Goal: Information Seeking & Learning: Check status

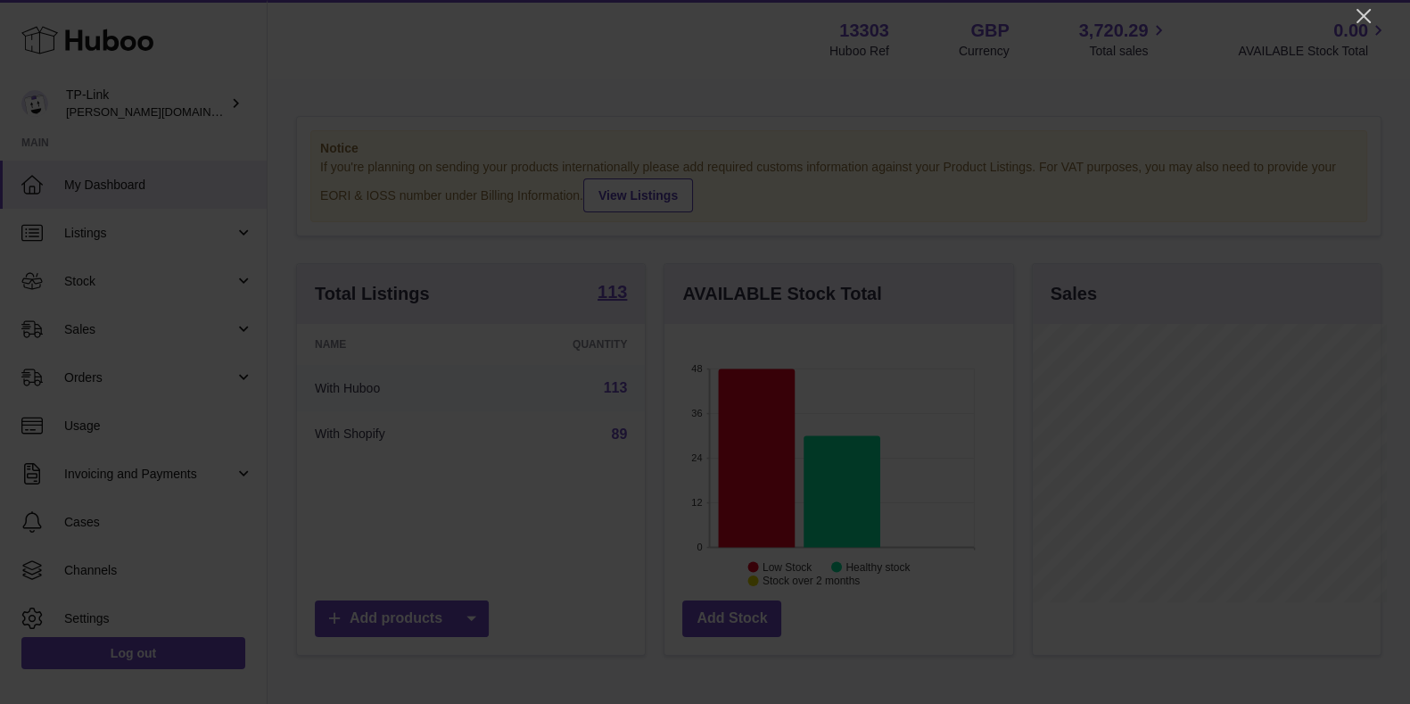
scroll to position [891380, 891310]
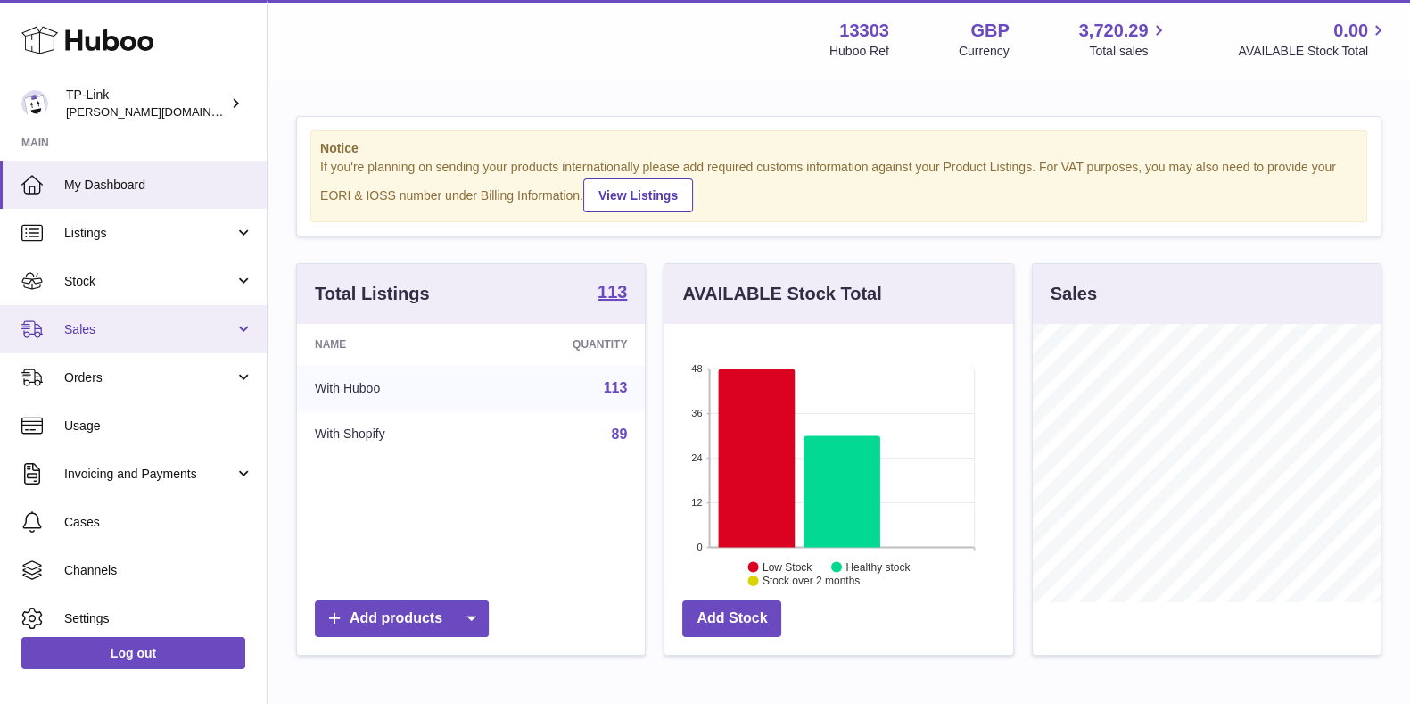
click at [173, 339] on link "Sales" at bounding box center [133, 329] width 267 height 48
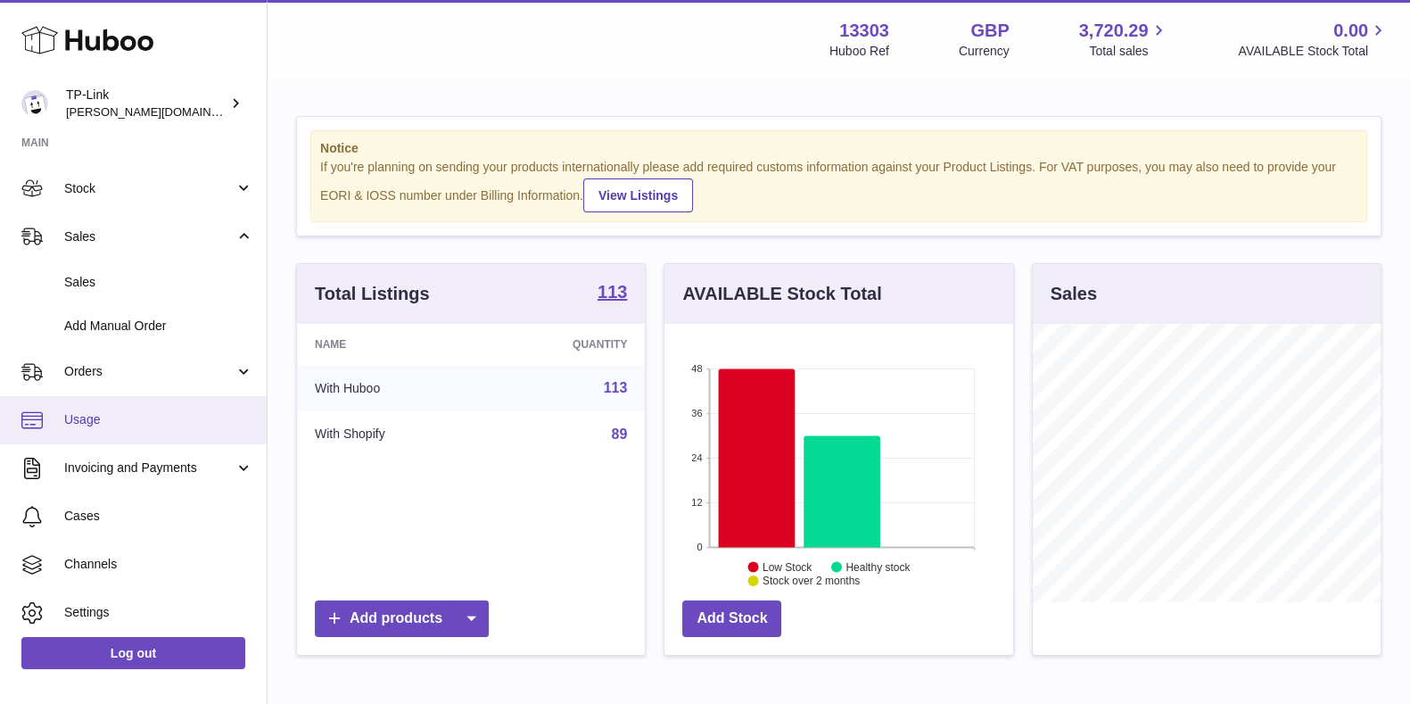
scroll to position [111, 0]
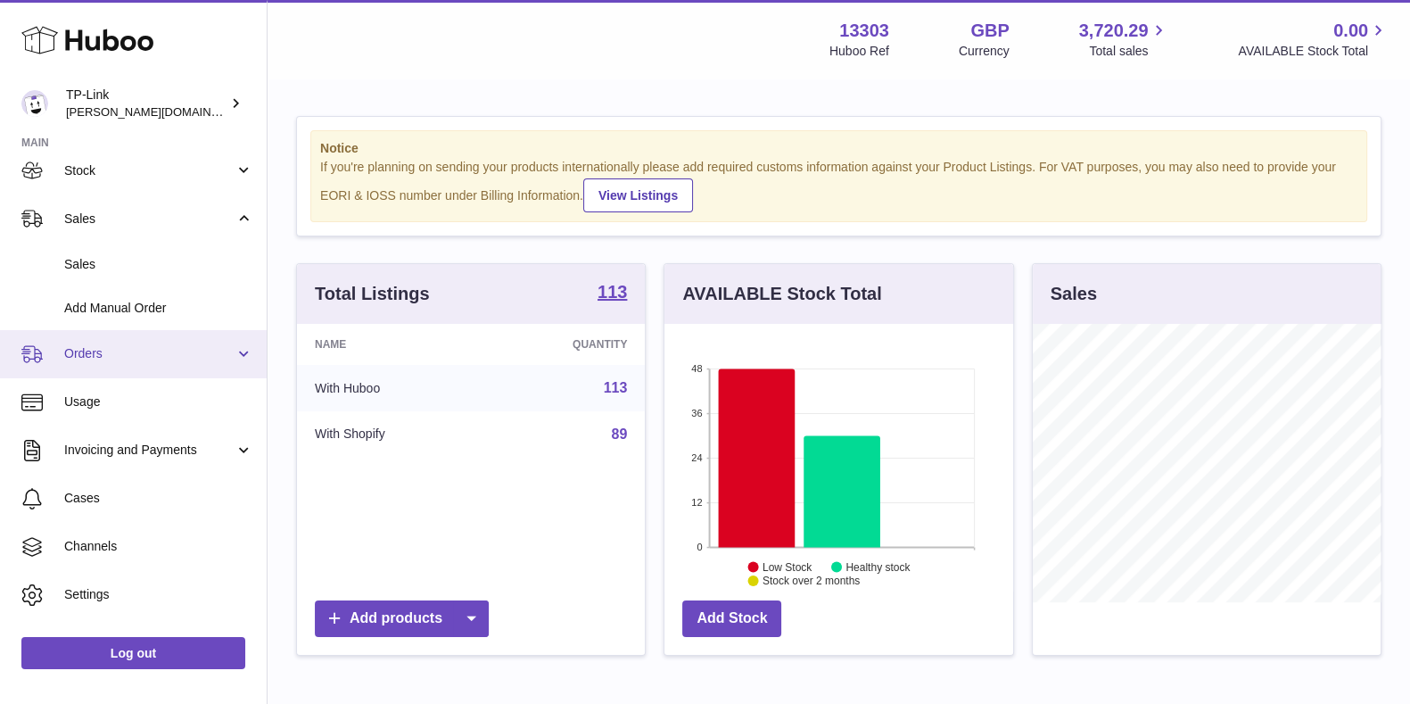
click at [200, 350] on span "Orders" at bounding box center [149, 353] width 170 height 17
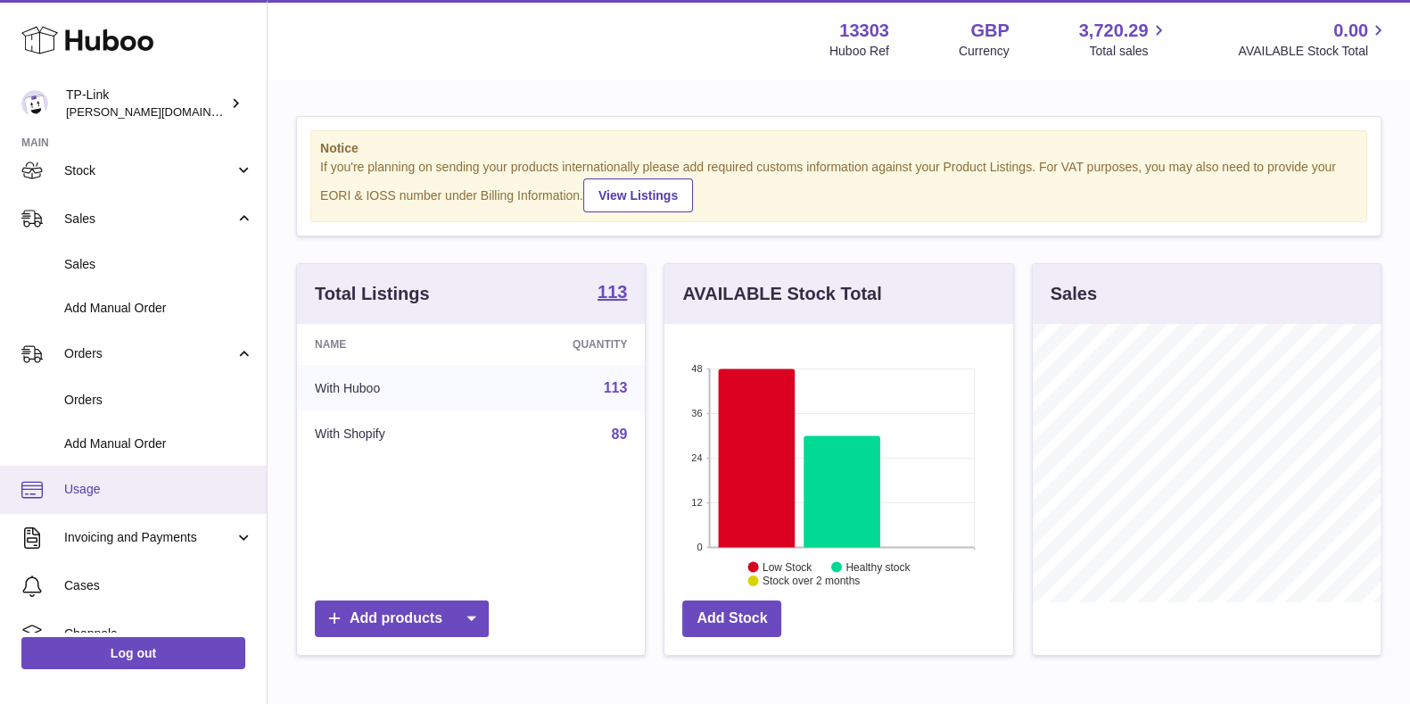
scroll to position [232, 0]
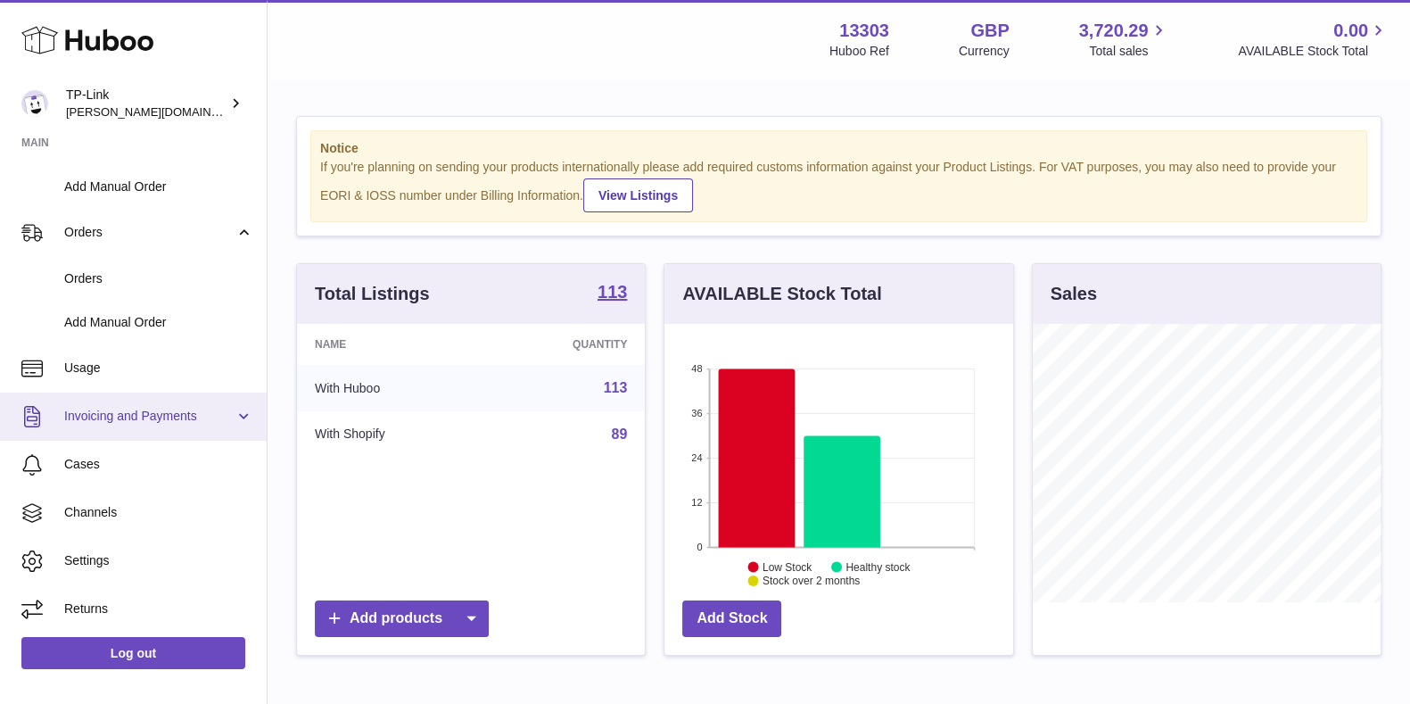
click at [160, 399] on link "Invoicing and Payments" at bounding box center [133, 416] width 267 height 48
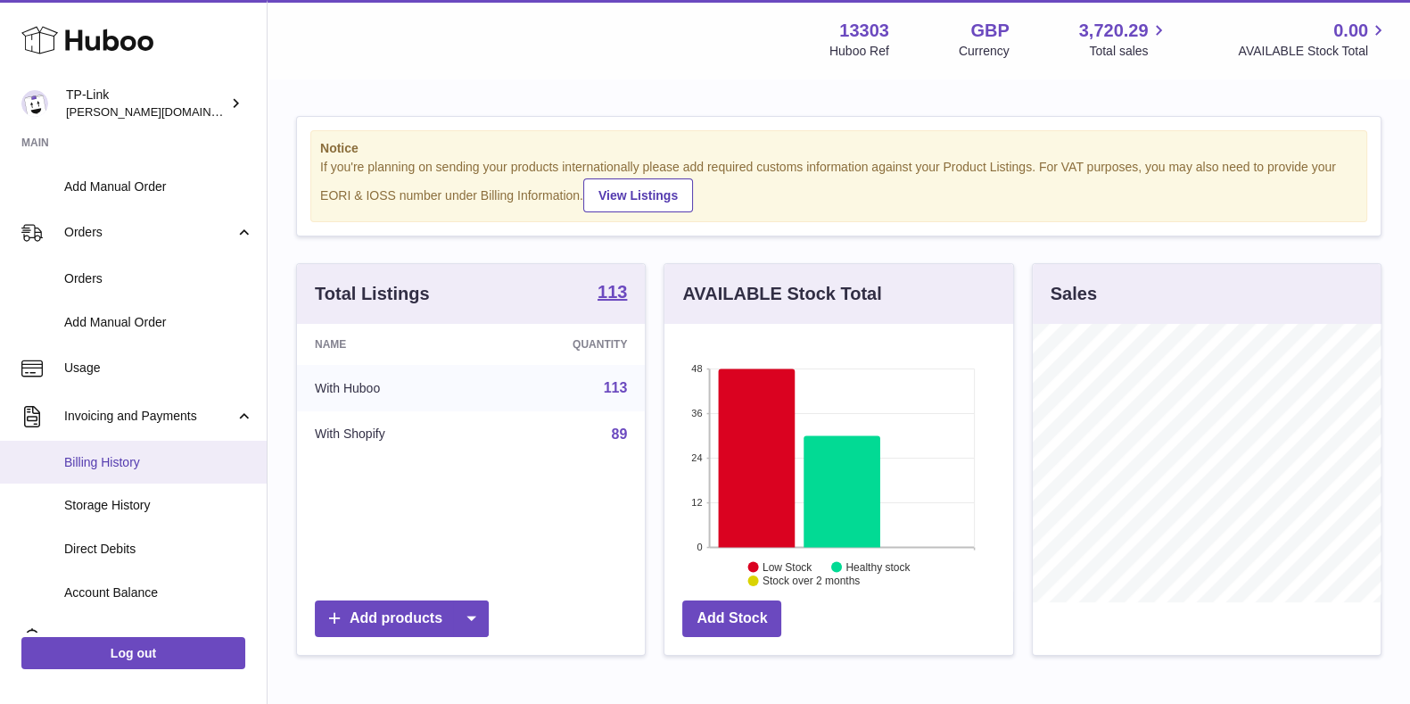
scroll to position [406, 0]
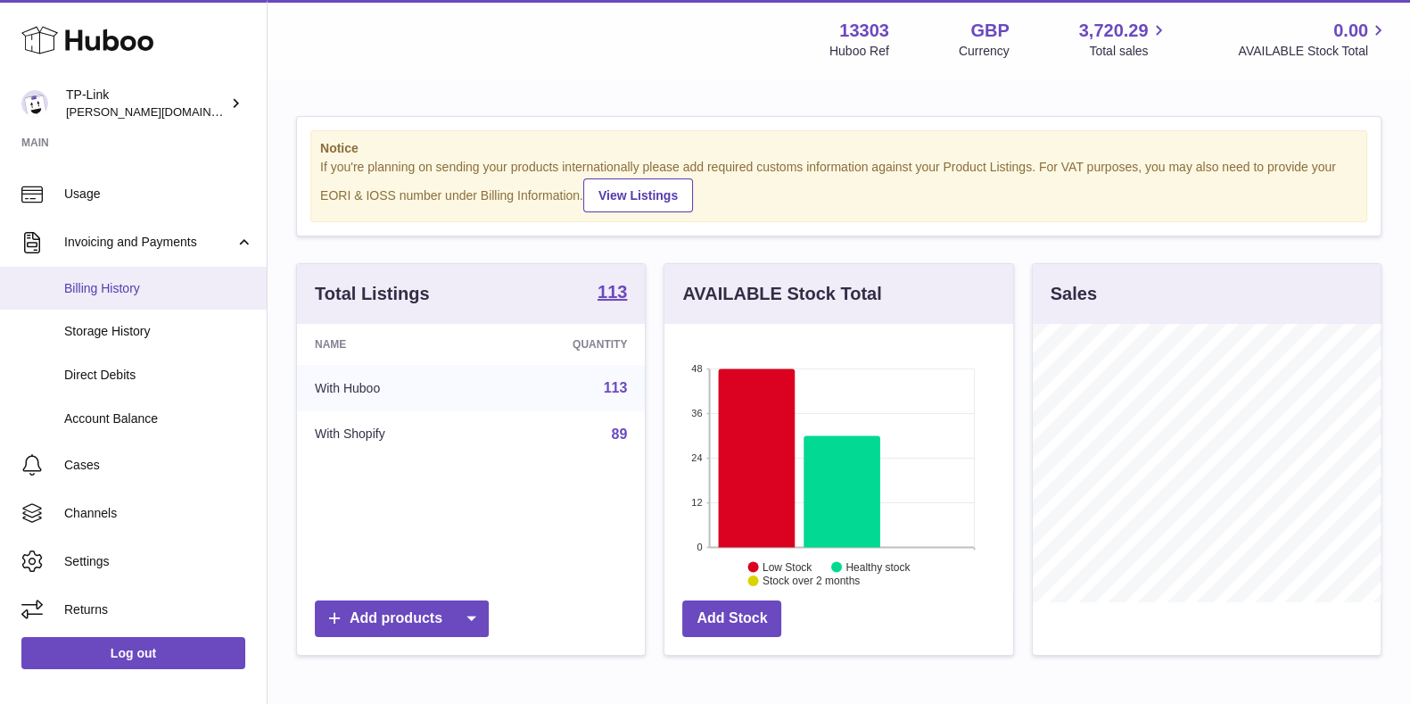
click at [157, 287] on span "Billing History" at bounding box center [158, 288] width 189 height 17
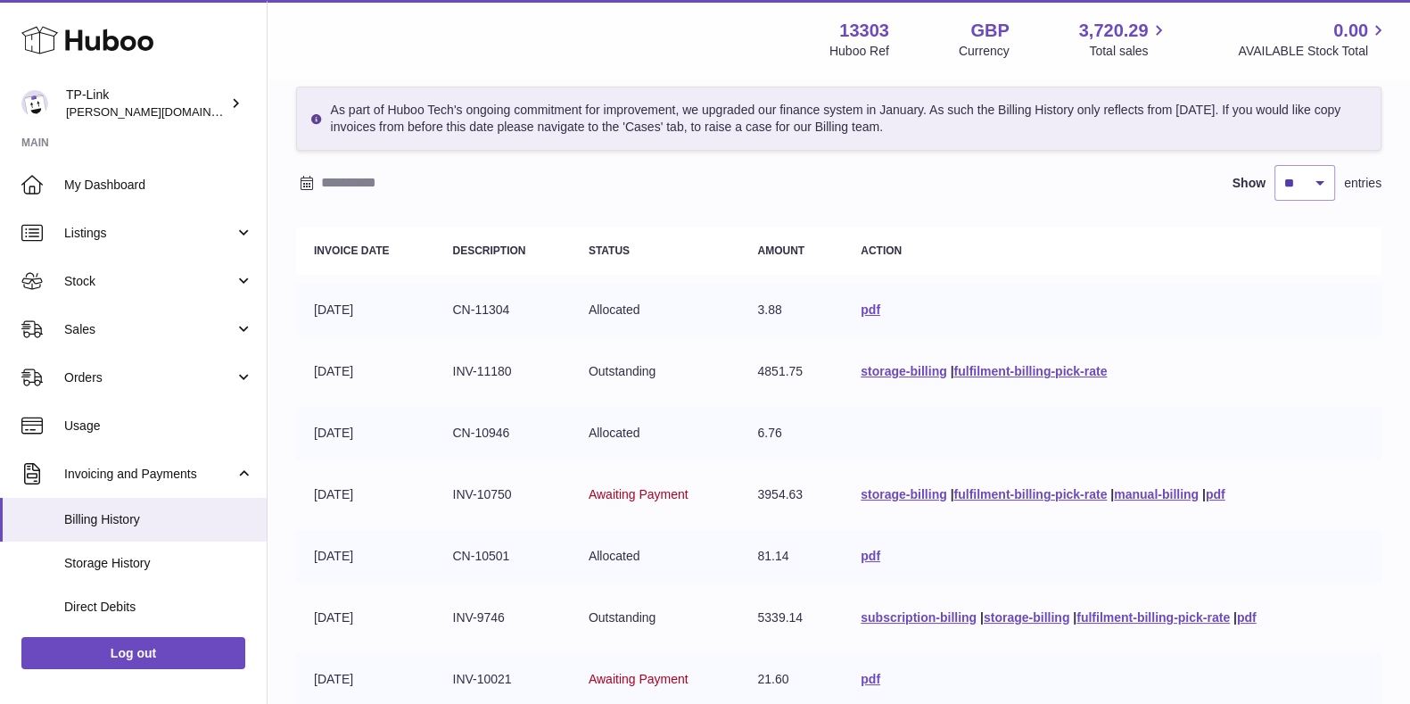
scroll to position [111, 0]
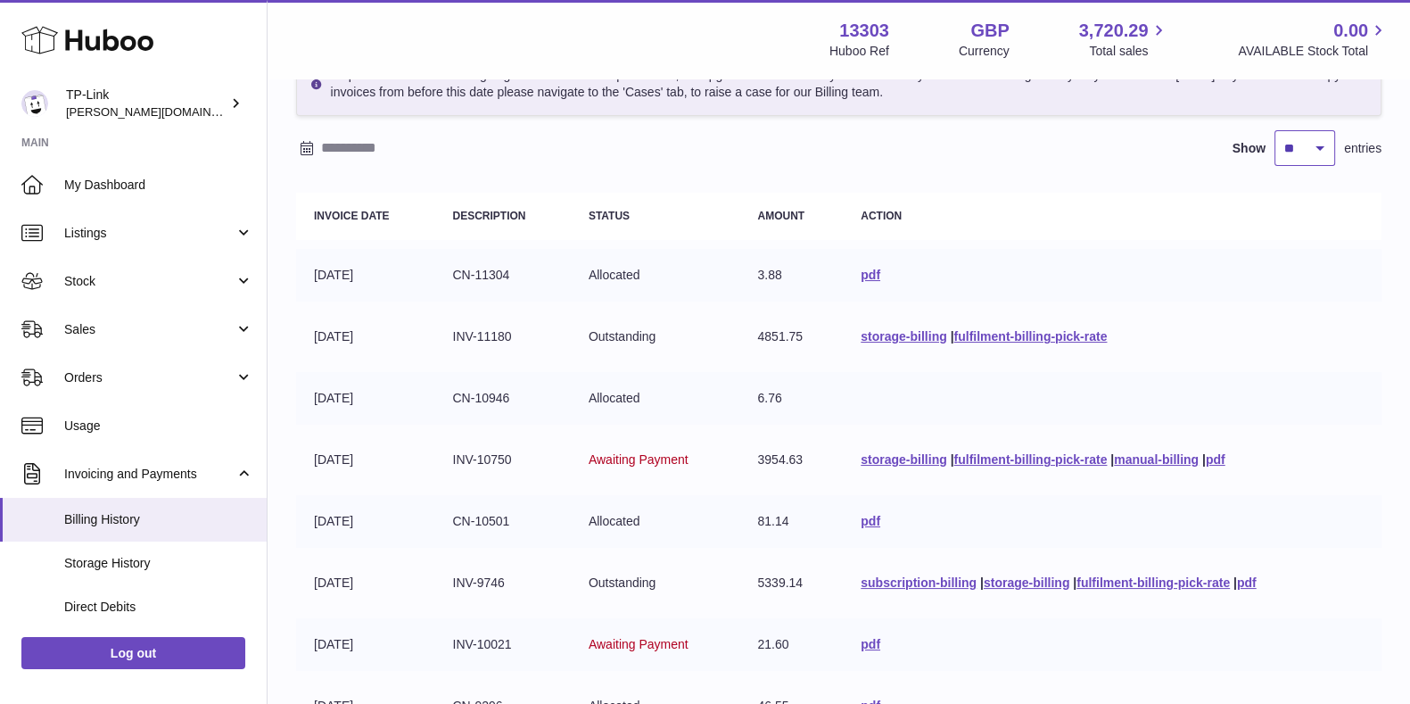
click at [1300, 146] on select "** ** ** ***" at bounding box center [1304, 148] width 61 height 36
select select "***"
click at [1274, 130] on select "** ** ** ***" at bounding box center [1304, 148] width 61 height 36
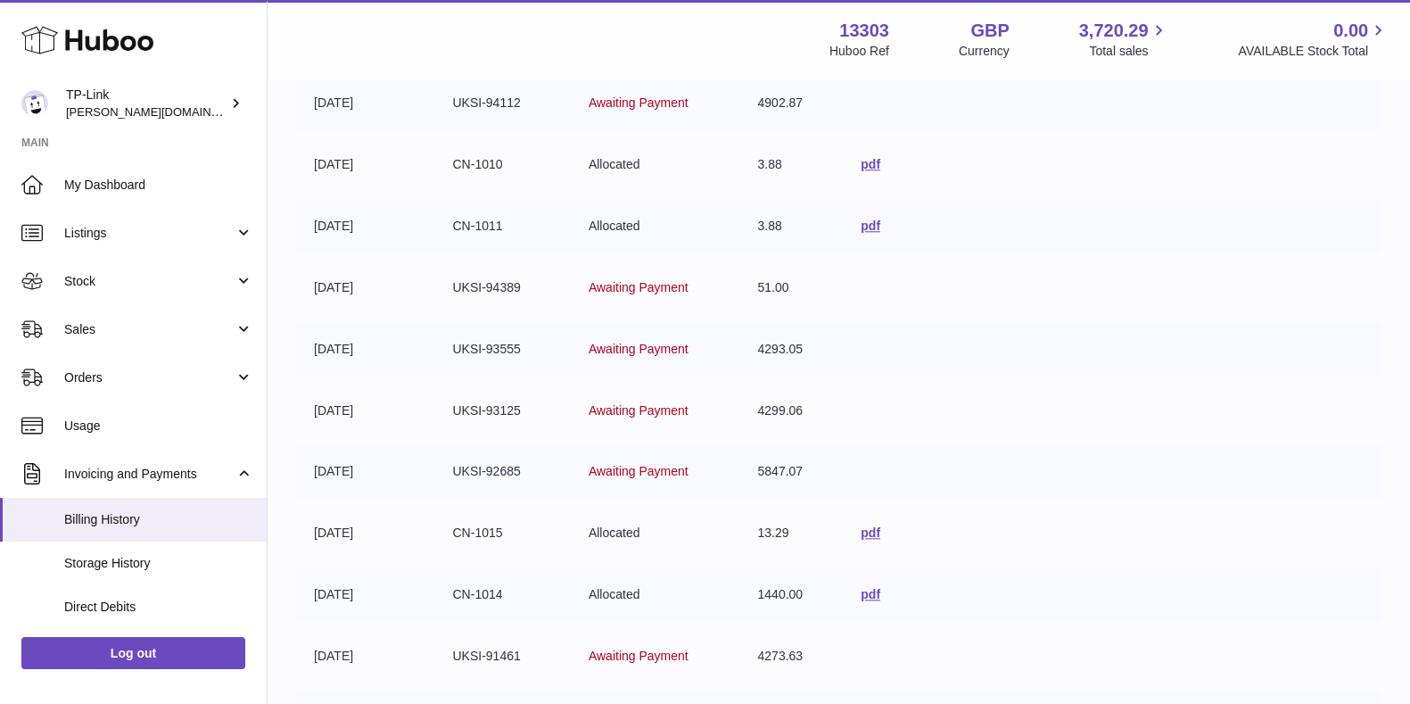
scroll to position [2160, 0]
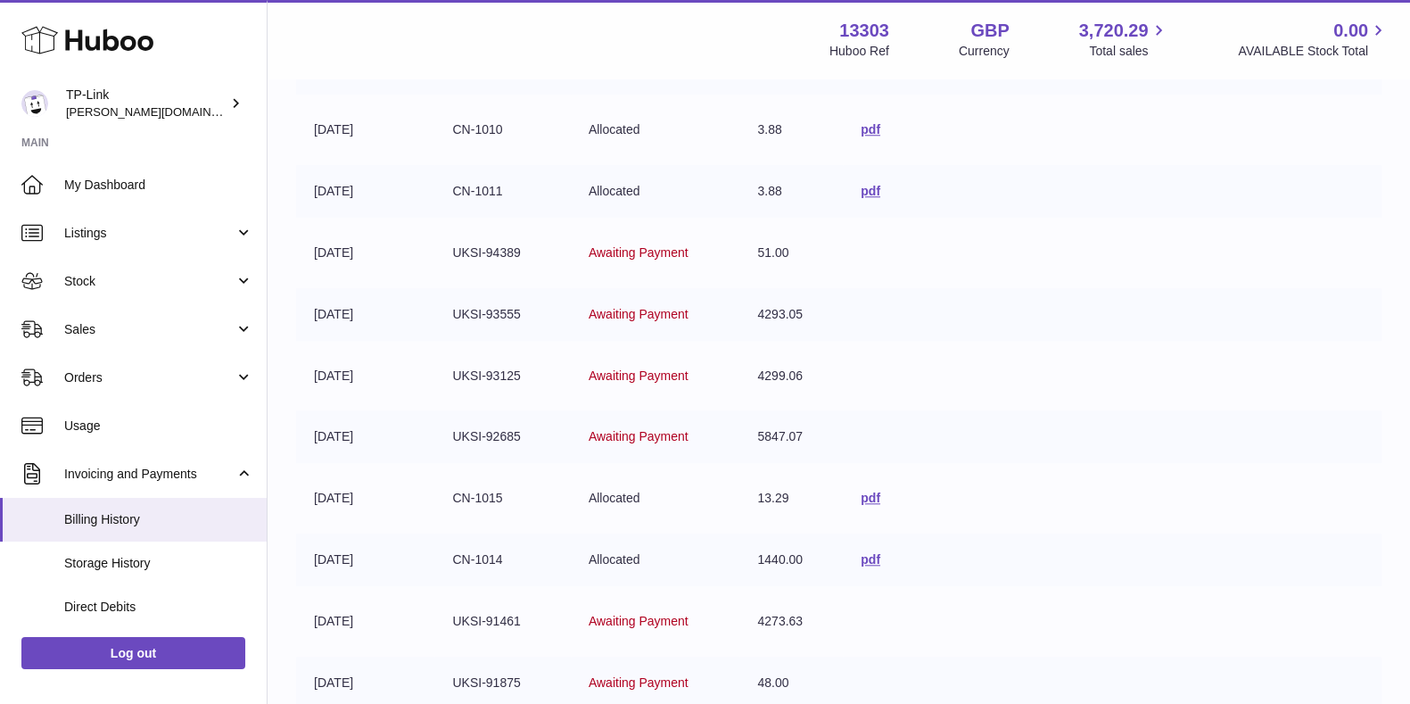
click at [629, 49] on div "Menu Huboo 13303 Huboo Ref GBP Currency 3,720.29 Total sales 0.00 AVAILABLE Sto…" at bounding box center [838, 39] width 1099 height 41
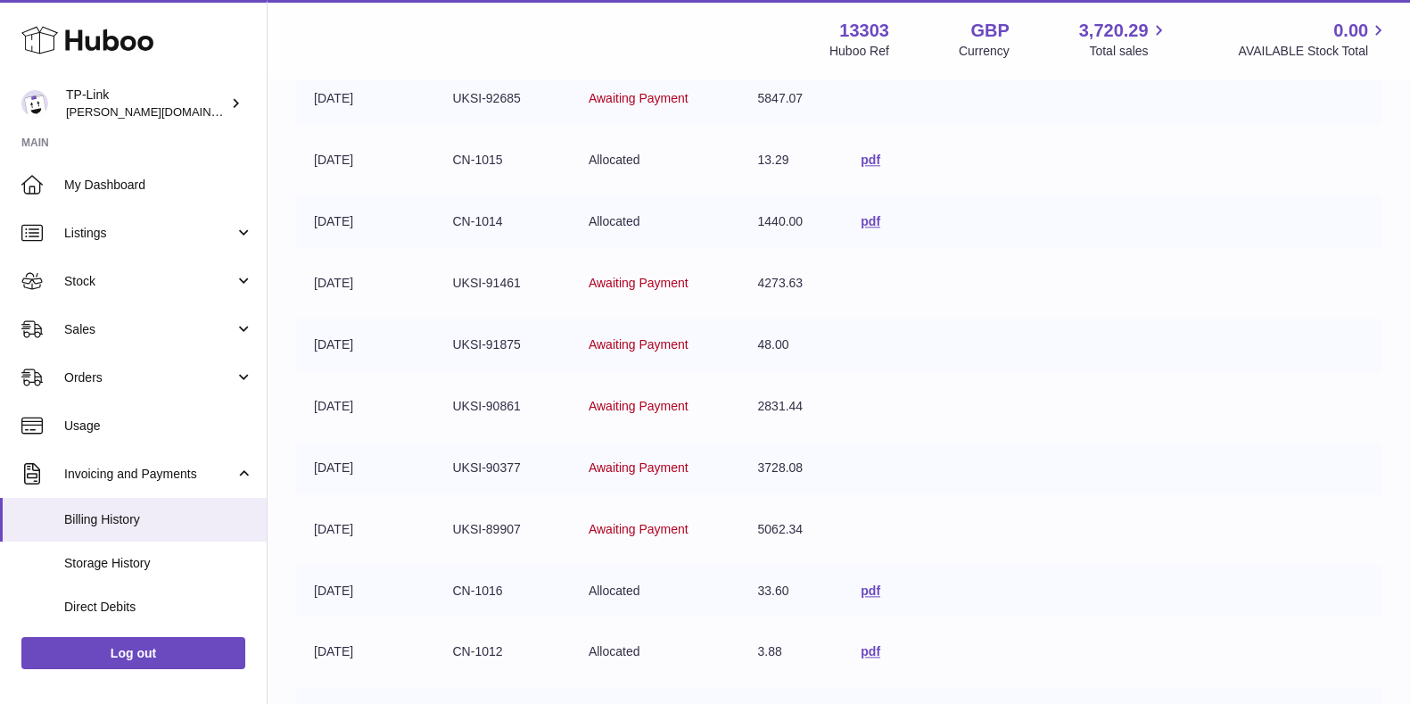
scroll to position [2606, 0]
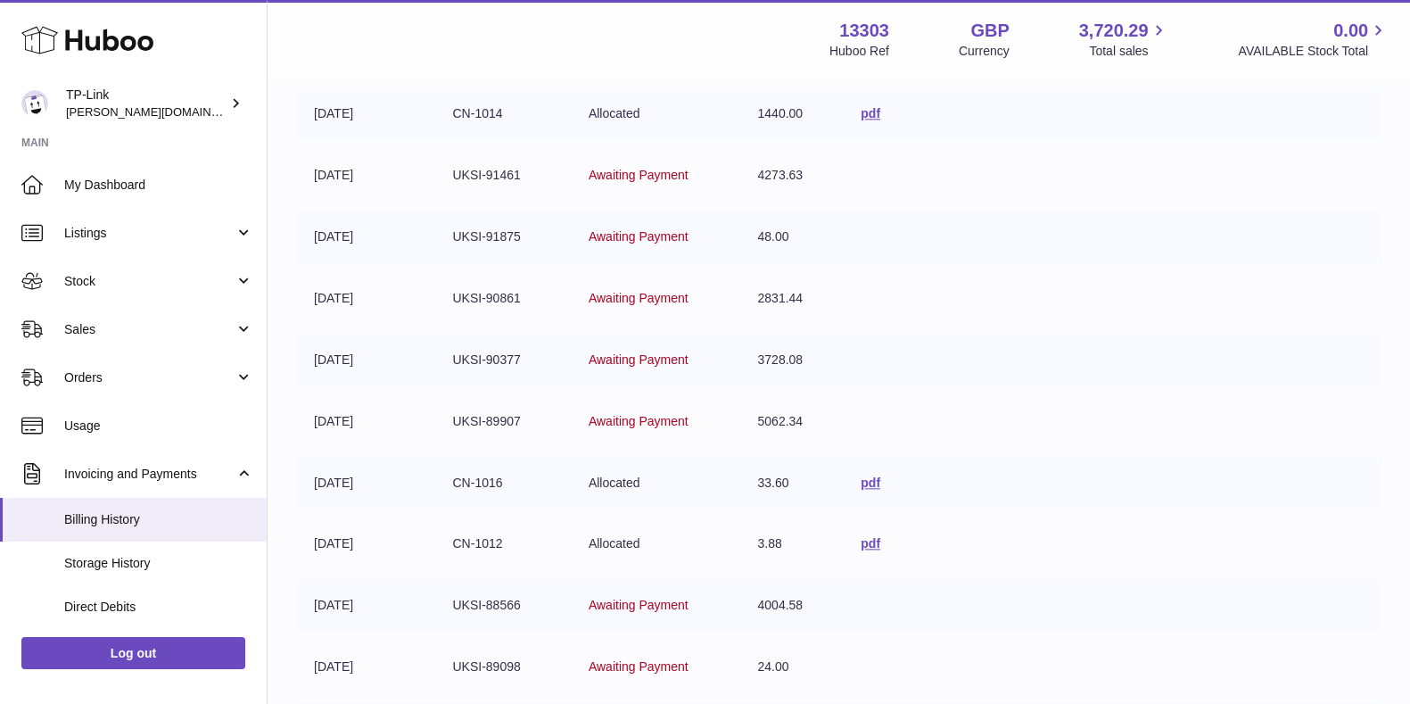
click at [624, 60] on div "Menu Huboo 13303 Huboo Ref GBP Currency 3,720.29 Total sales 0.00 AVAILABLE Sto…" at bounding box center [838, 39] width 1142 height 78
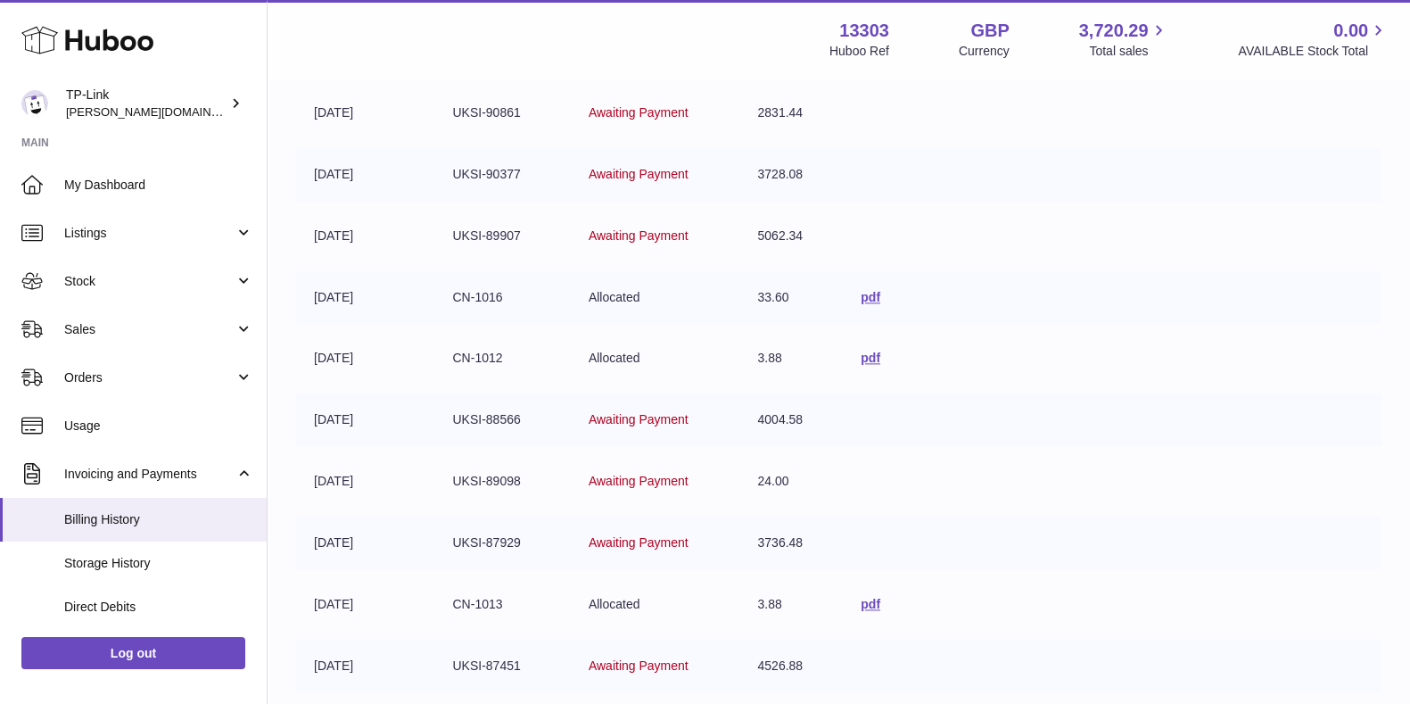
scroll to position [3052, 0]
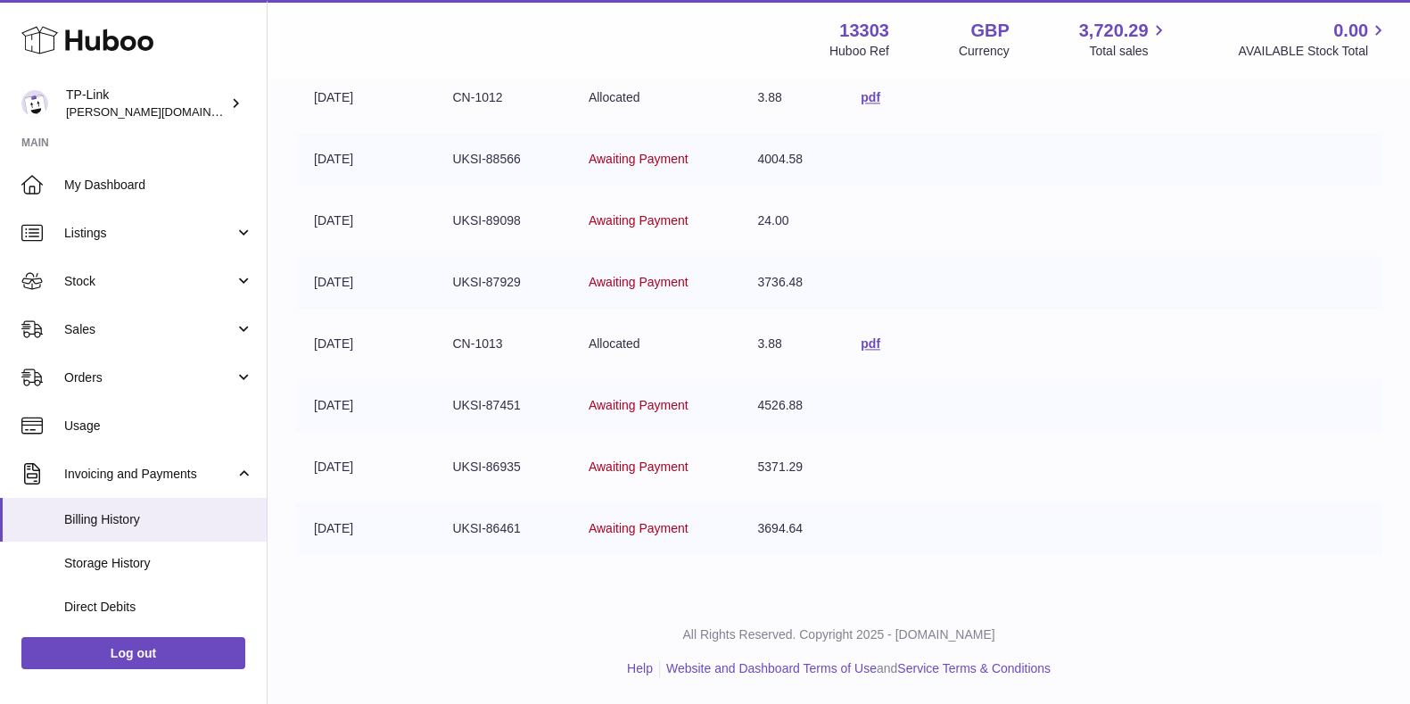
click at [1237, 356] on td "pdf" at bounding box center [1112, 343] width 539 height 53
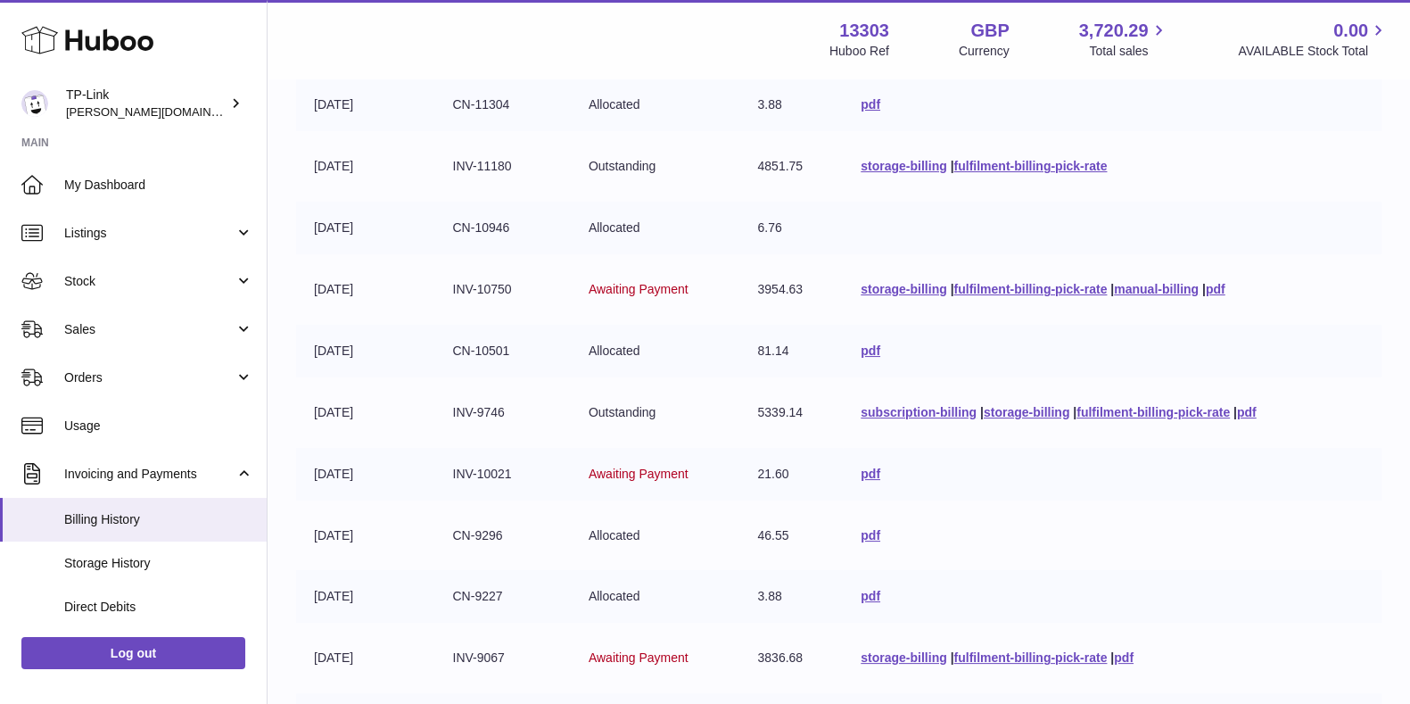
scroll to position [334, 0]
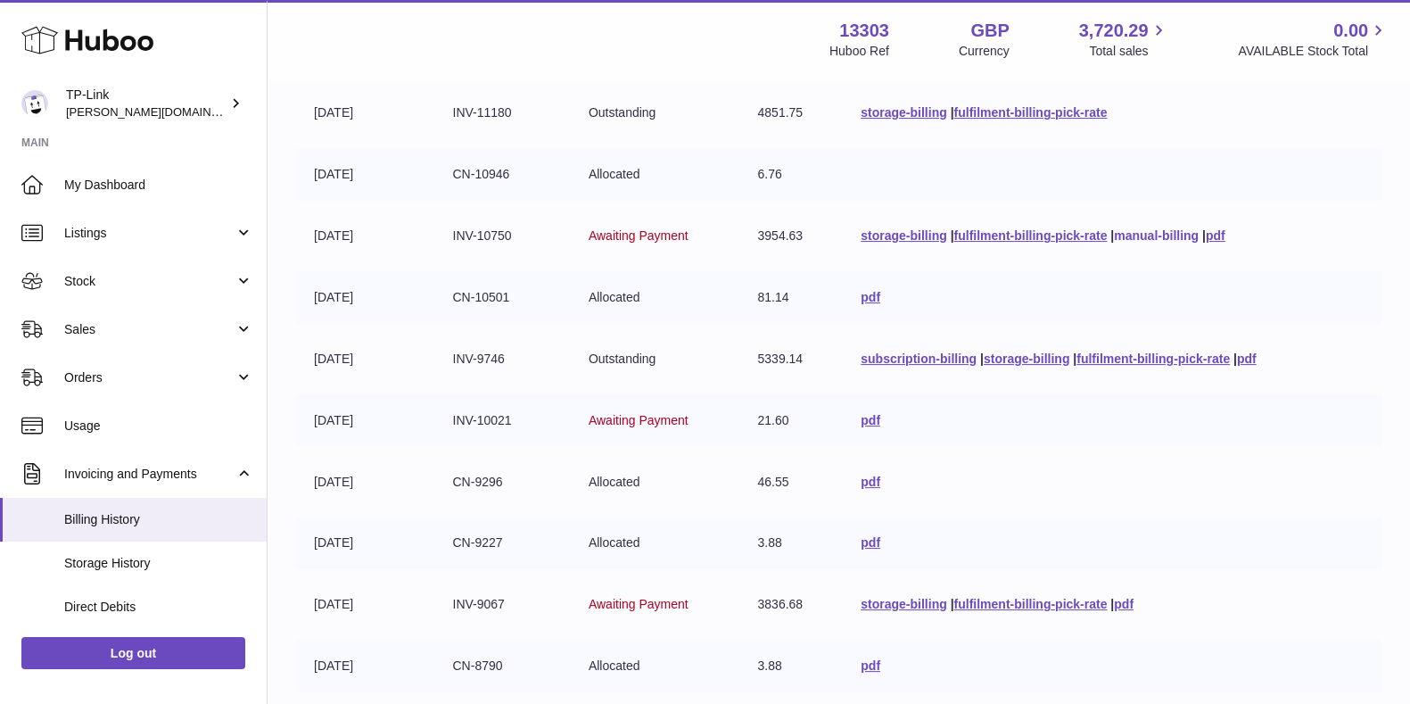
click at [1198, 231] on link "manual-billing" at bounding box center [1156, 235] width 85 height 14
click at [1217, 119] on td "storage-billing | fulfilment-billing-pick-rate" at bounding box center [1112, 112] width 539 height 53
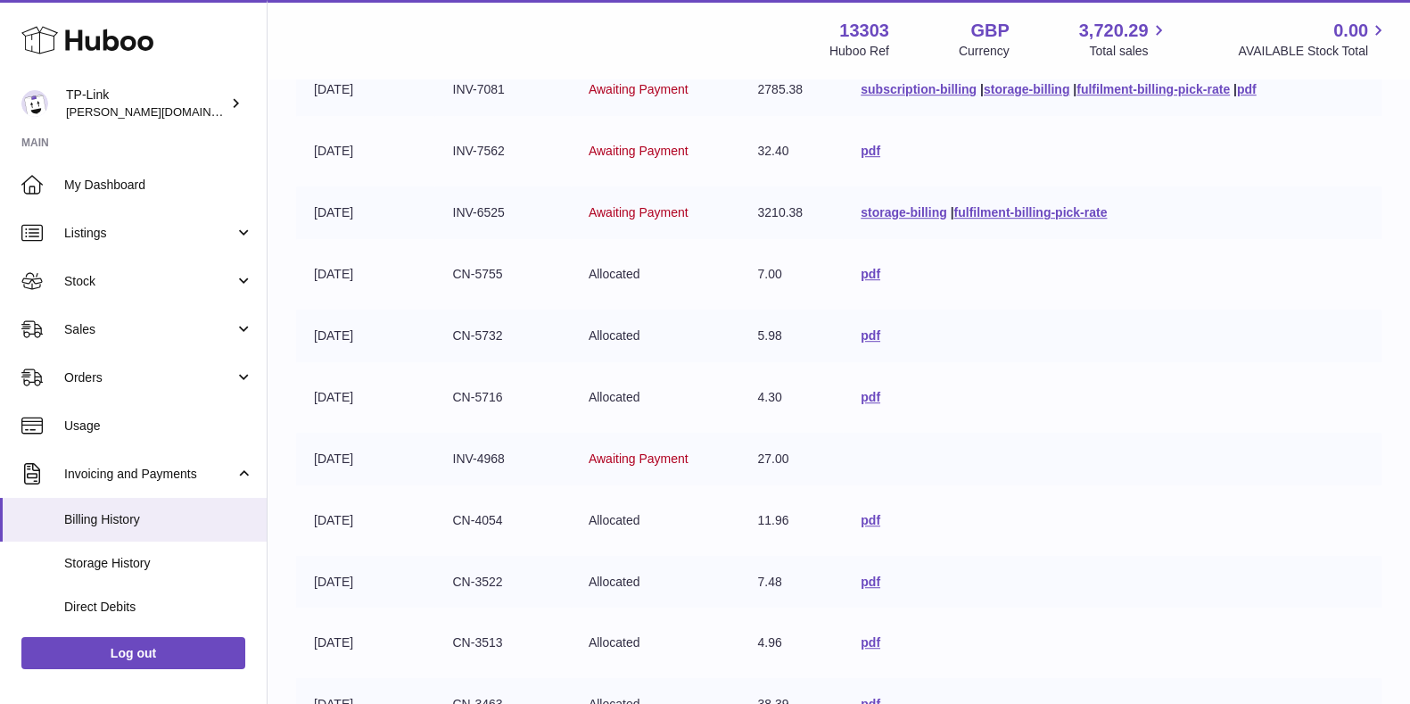
scroll to position [1448, 0]
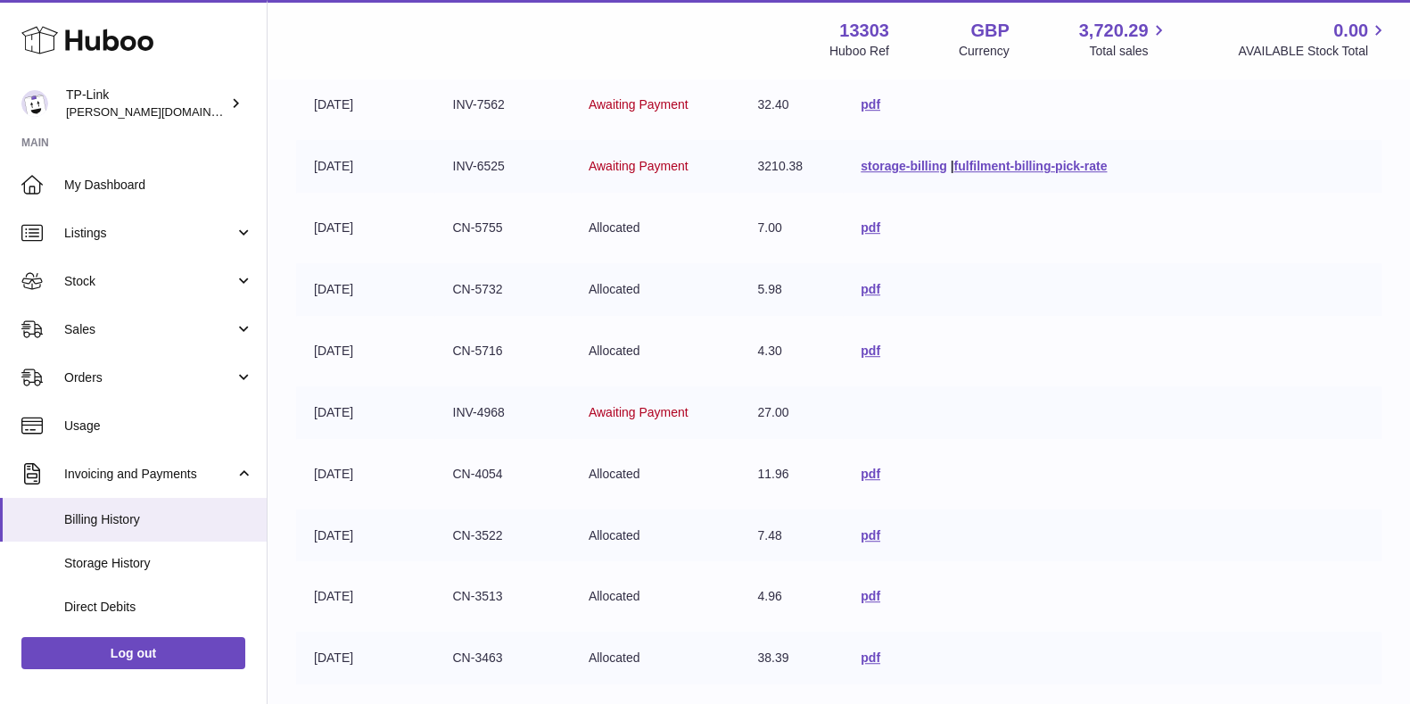
click at [1241, 133] on table "Invoice Date Description Status Amount Action [DATE] CN-11304 Allocated 3.88 pd…" at bounding box center [838, 506] width 1085 height 3321
drag, startPoint x: 934, startPoint y: 697, endPoint x: 931, endPoint y: 722, distance: 25.1
click at [704, 52] on div "Menu Huboo 13303 Huboo Ref GBP Currency 3,720.29 Total sales 0.00 AVAILABLE Sto…" at bounding box center [838, 39] width 1099 height 41
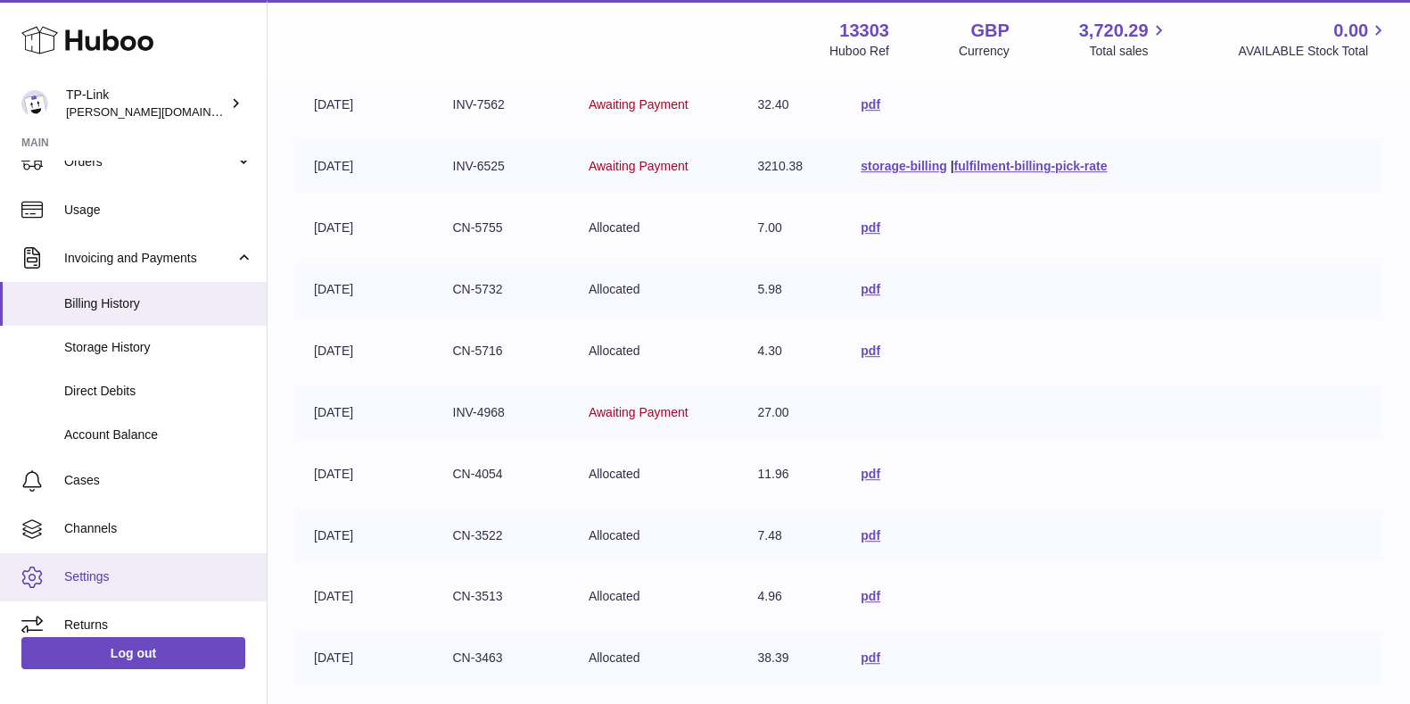
scroll to position [232, 0]
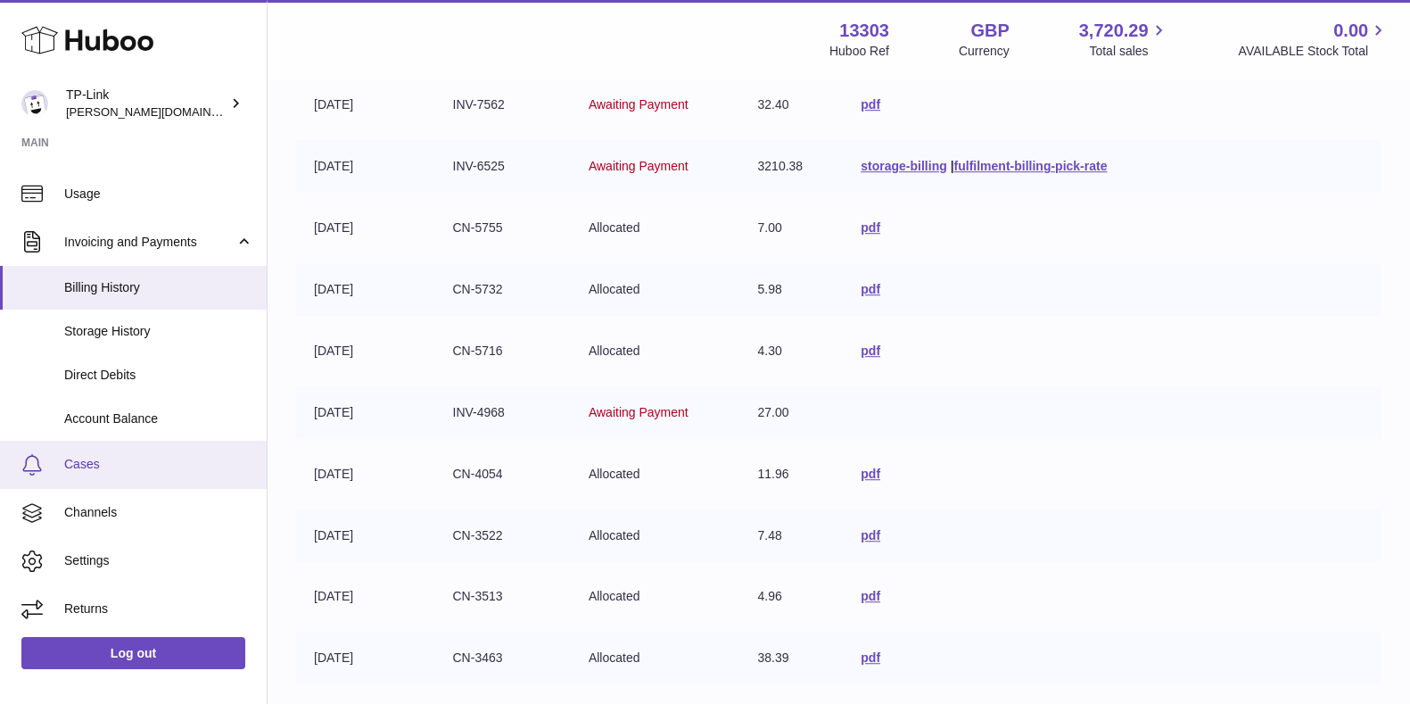
click at [119, 465] on span "Cases" at bounding box center [158, 464] width 189 height 17
